Goal: Use online tool/utility: Utilize a website feature to perform a specific function

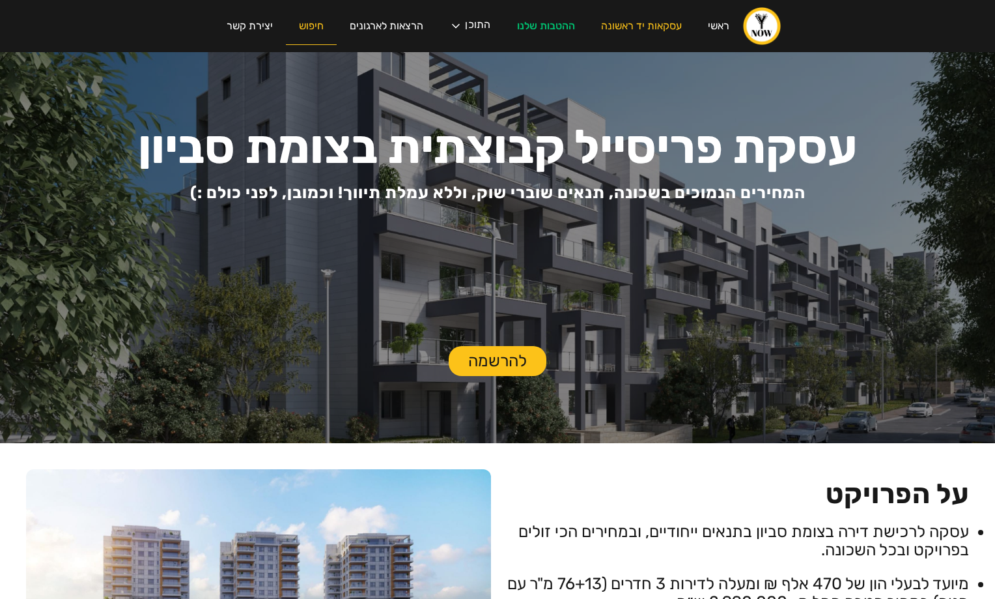
scroll to position [2251, 0]
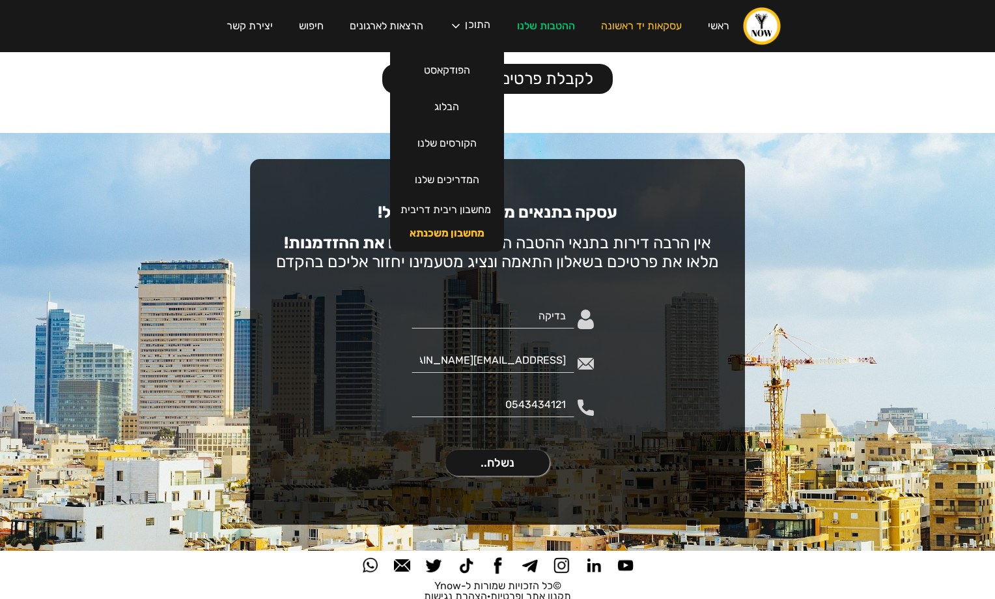
click at [450, 236] on link "מחשבון משכנתא" at bounding box center [447, 232] width 101 height 23
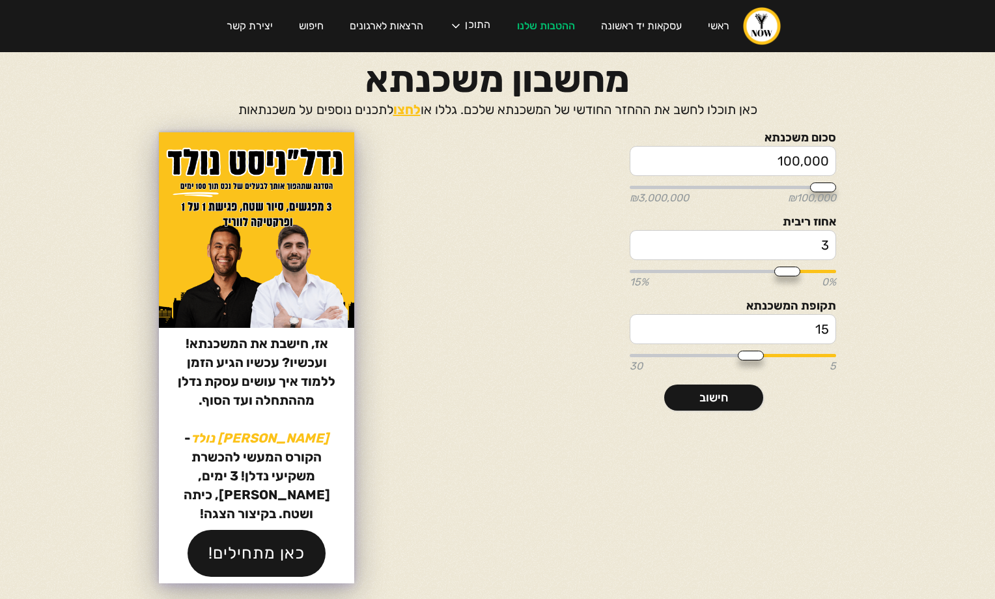
click at [706, 158] on input "100,000" at bounding box center [733, 161] width 206 height 30
type input "1"
type input "100000"
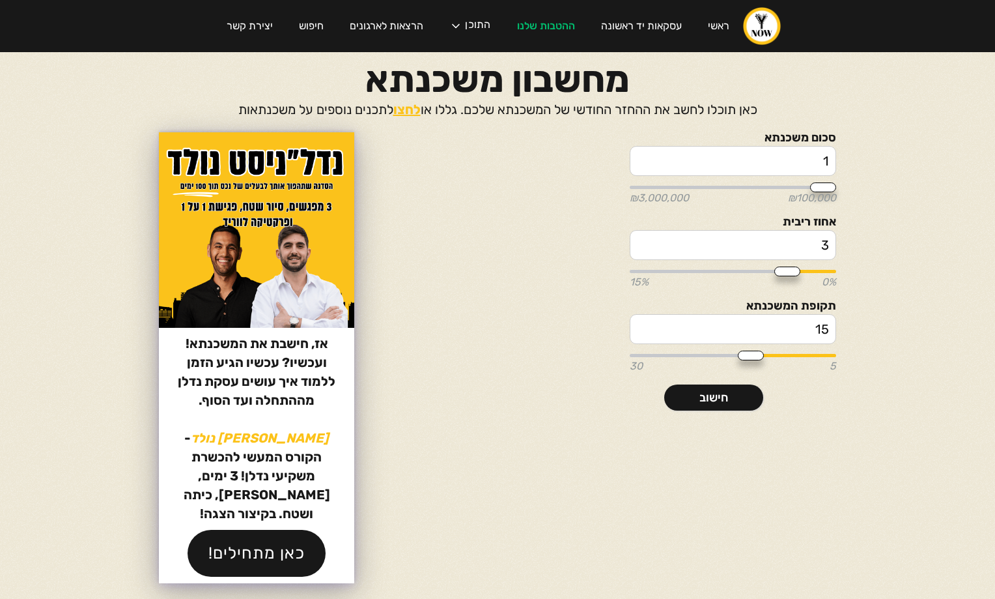
type input "12"
type input "100000"
type input "129"
type input "100000"
type input "1,293"
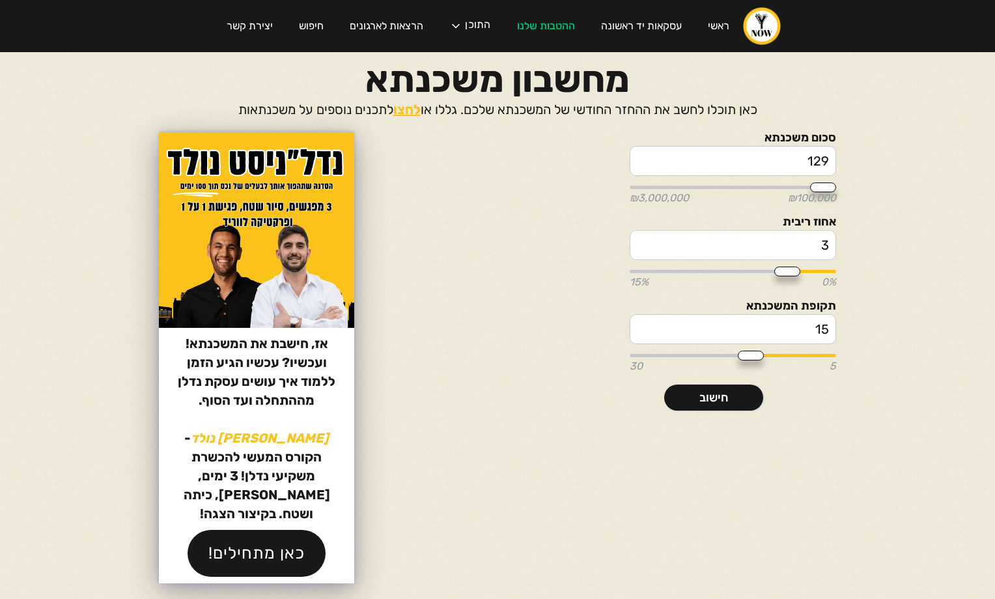
type input "100000"
type input "12,930"
type input "100000"
type input "129,300"
type input "150000"
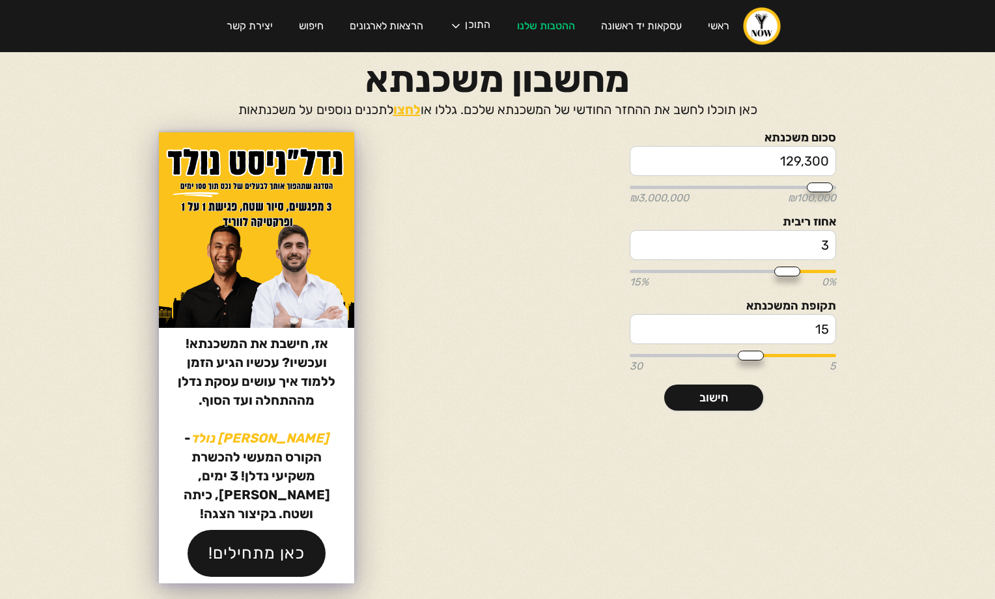
type input "1,293,000"
type input "1300000"
click at [795, 241] on input "3" at bounding box center [733, 245] width 206 height 30
click at [794, 241] on input "3" at bounding box center [733, 245] width 206 height 30
type input "4"
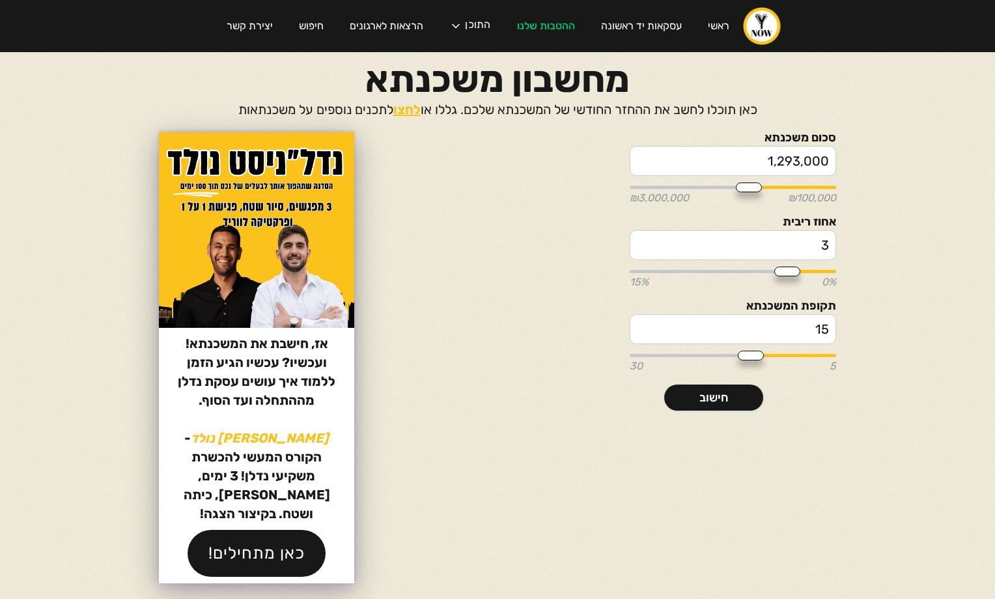
type input "4"
type input "4.2"
type input "14"
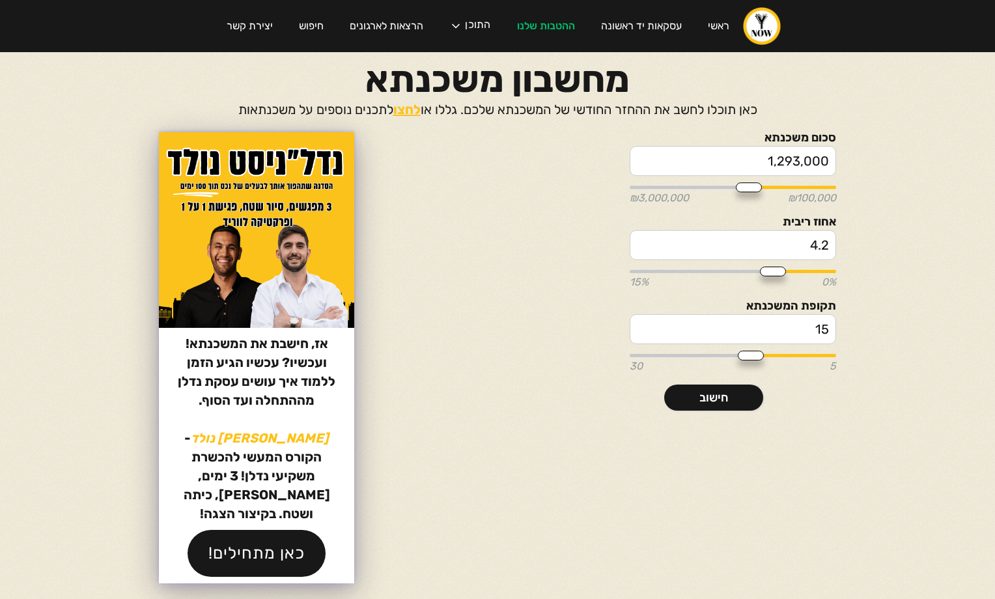
type input "14"
type input "16"
type input "17"
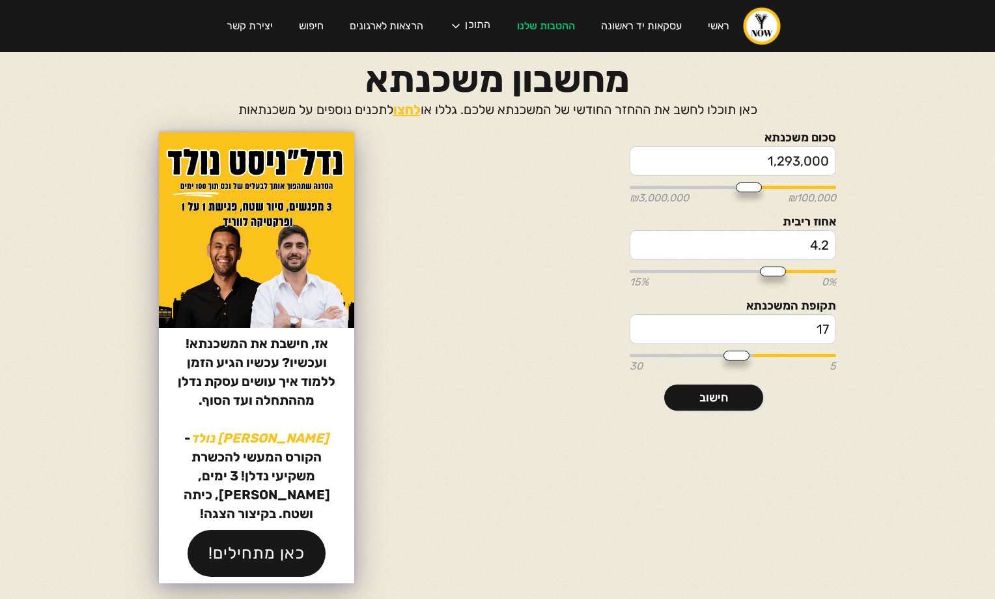
type input "18"
type input "19"
type input "21"
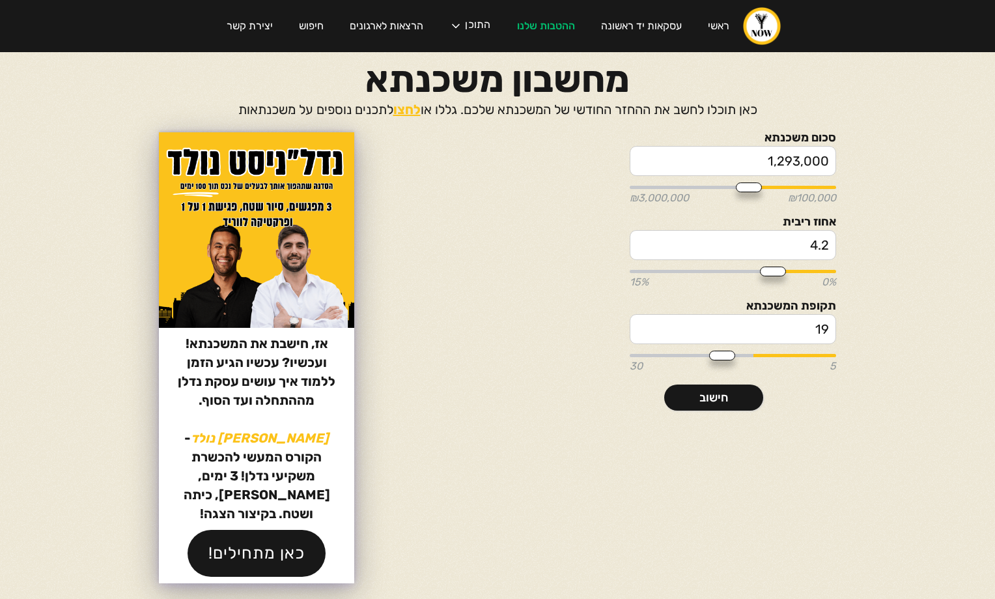
type input "21"
type input "22"
type input "23"
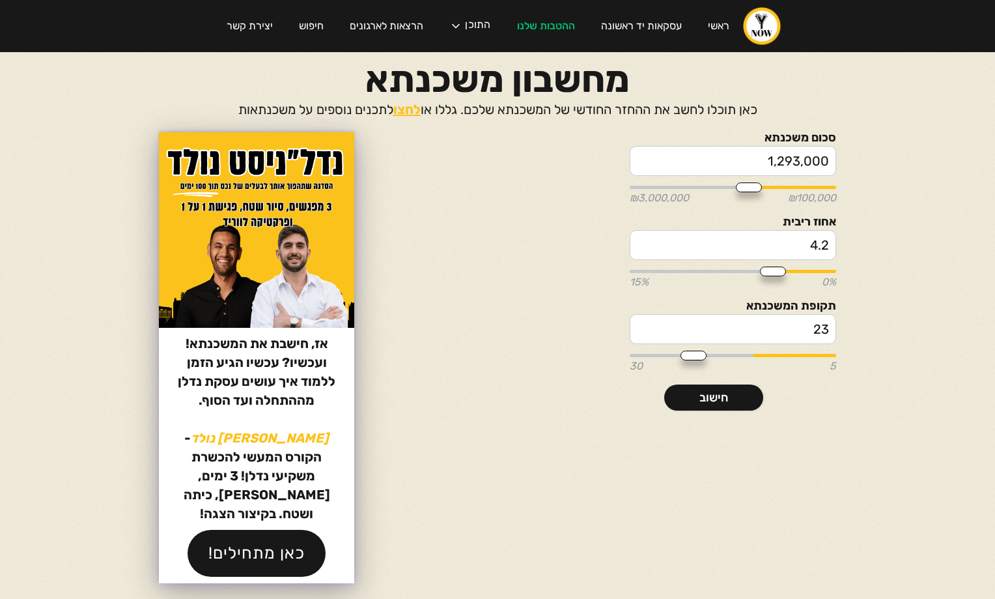
type input "24"
type input "25"
type input "27"
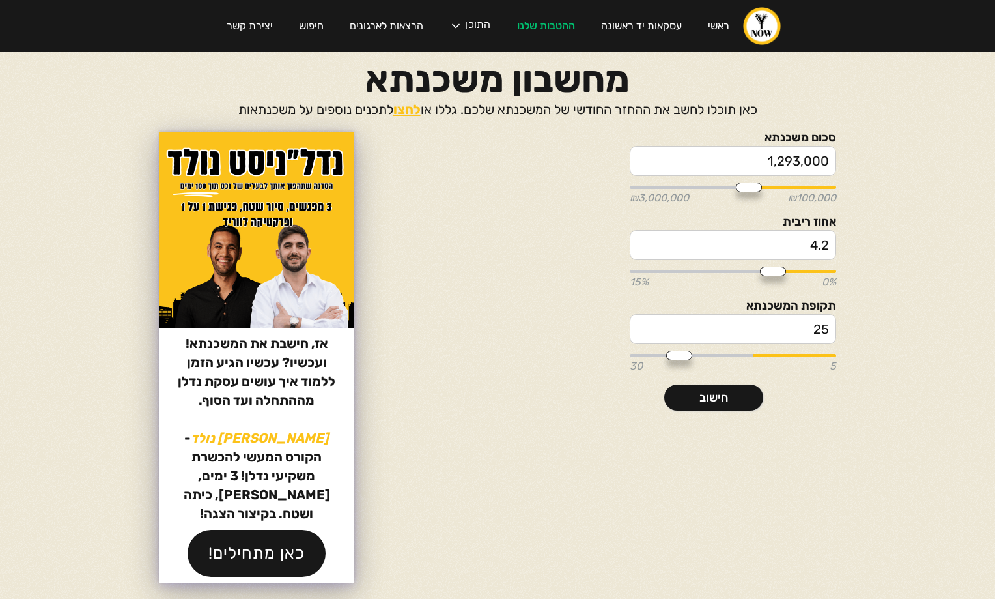
type input "27"
type input "28"
type input "29"
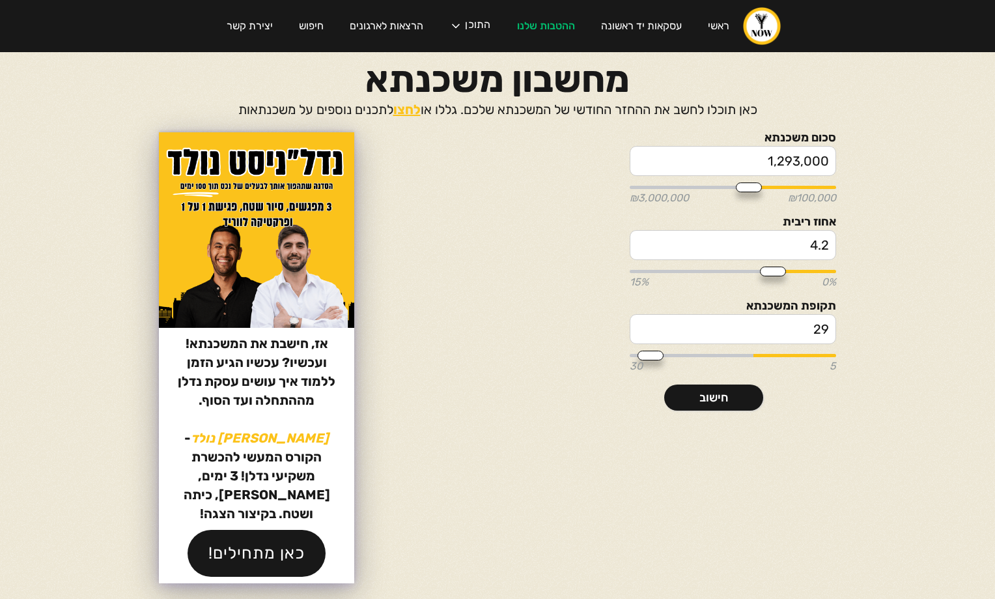
type input "30"
drag, startPoint x: 625, startPoint y: 357, endPoint x: 565, endPoint y: 358, distance: 59.3
type input "30"
click at [591, 358] on div "סכום משכנתא 1,293,000 ₪100,000 ₪3,000,000 אחוז ריבית 4.2 0% 15% תקופת המשכנתא 3…" at bounding box center [714, 271] width 246 height 278
click at [708, 392] on link "חישוב" at bounding box center [713, 397] width 99 height 26
